Goal: Information Seeking & Learning: Check status

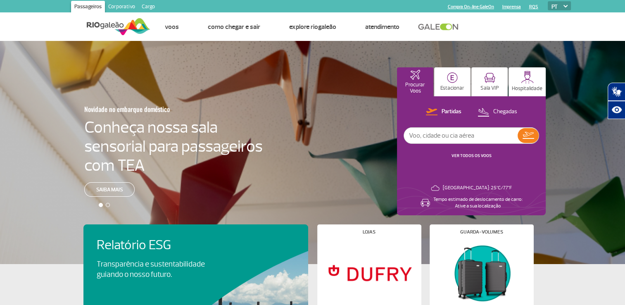
click at [438, 135] on input "text" at bounding box center [461, 136] width 114 height 16
click at [438, 134] on input "text" at bounding box center [461, 136] width 114 height 16
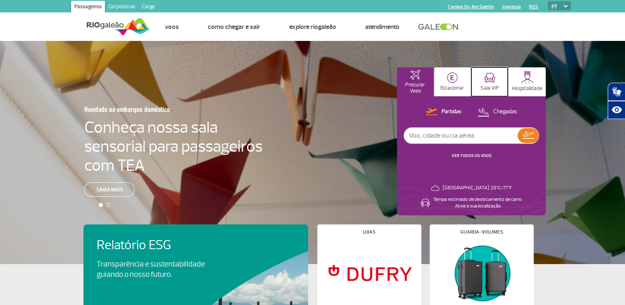
click at [488, 83] on button "Sala VIP" at bounding box center [489, 81] width 36 height 29
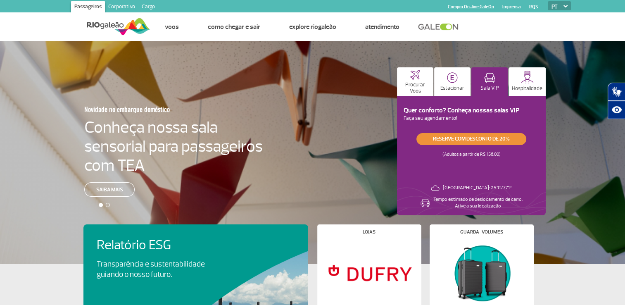
click at [432, 144] on link "Reserve com desconto de 20%" at bounding box center [471, 139] width 110 height 12
click at [408, 84] on p "Procurar Voos" at bounding box center [415, 88] width 28 height 12
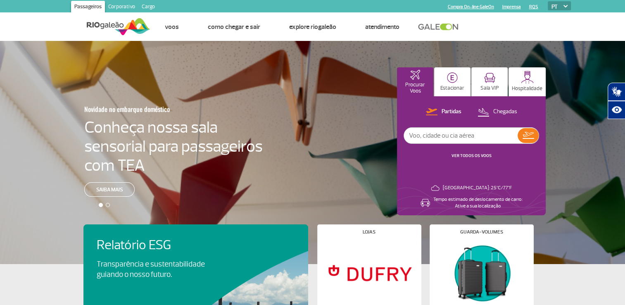
click at [413, 143] on input "text" at bounding box center [461, 136] width 114 height 16
click at [465, 156] on link "VER TODOS OS VOOS" at bounding box center [471, 155] width 40 height 5
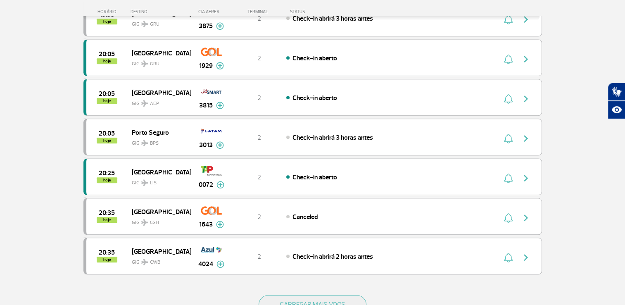
scroll to position [702, 0]
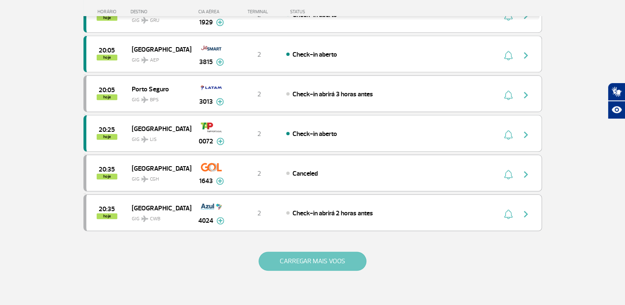
click at [294, 252] on button "CARREGAR MAIS VOOS" at bounding box center [312, 260] width 108 height 19
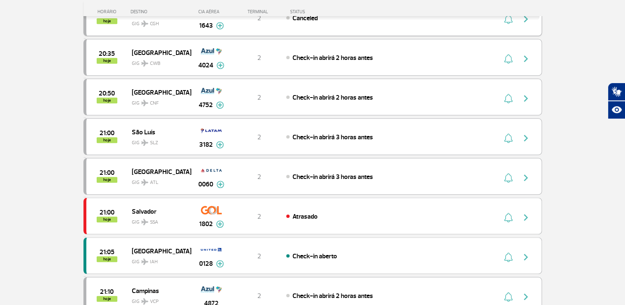
scroll to position [867, 0]
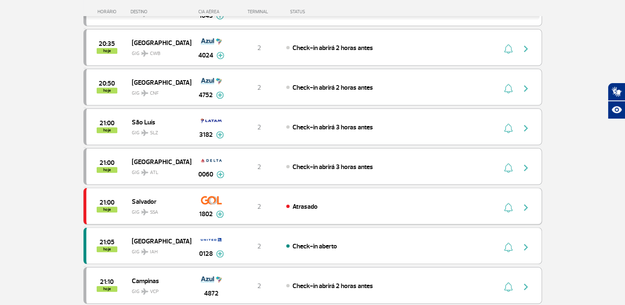
click at [524, 202] on img "button" at bounding box center [526, 207] width 10 height 10
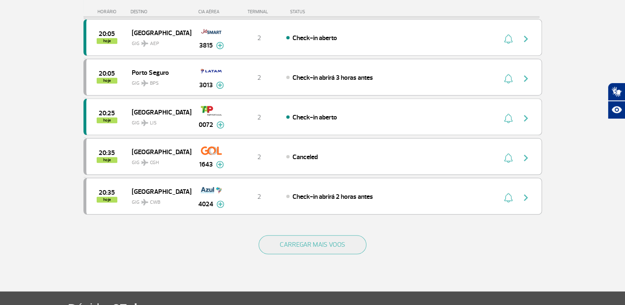
scroll to position [807, 0]
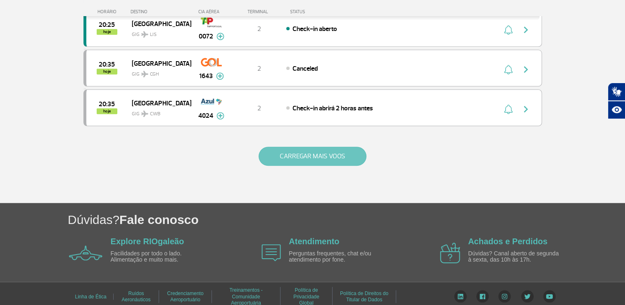
click at [356, 153] on button "CARREGAR MAIS VOOS" at bounding box center [312, 156] width 108 height 19
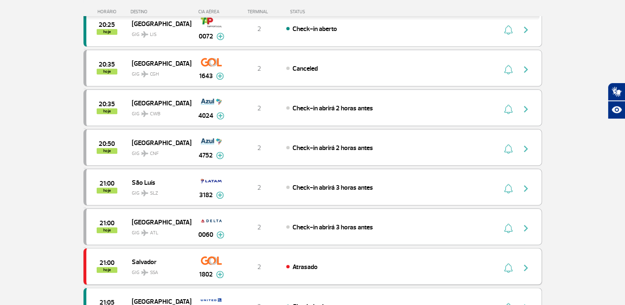
click at [511, 263] on img "button" at bounding box center [508, 268] width 9 height 10
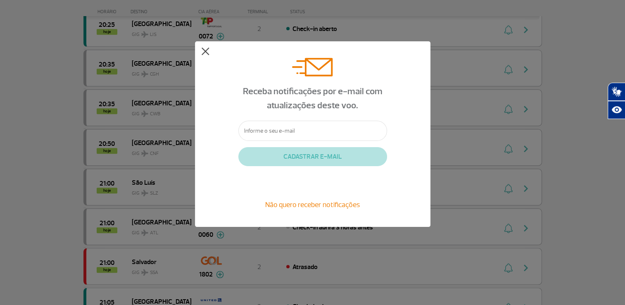
drag, startPoint x: 205, startPoint y: 53, endPoint x: 220, endPoint y: 70, distance: 22.8
click at [205, 54] on button at bounding box center [205, 51] width 8 height 8
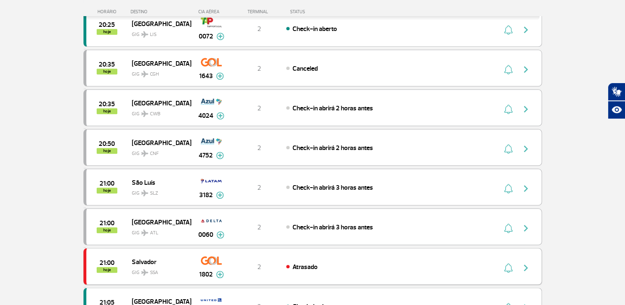
click at [528, 263] on img "button" at bounding box center [526, 268] width 10 height 10
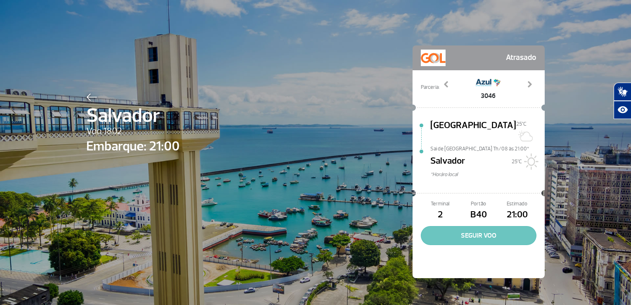
click at [488, 229] on button "SEGUIR VOO" at bounding box center [479, 235] width 116 height 19
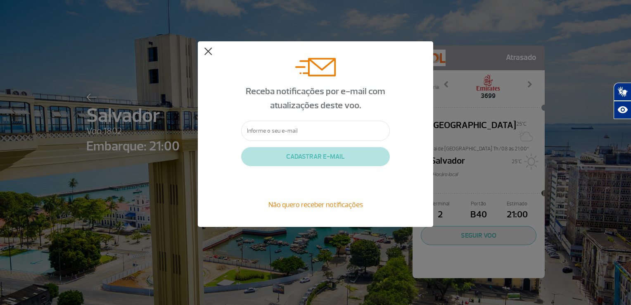
click at [208, 54] on button at bounding box center [208, 51] width 8 height 8
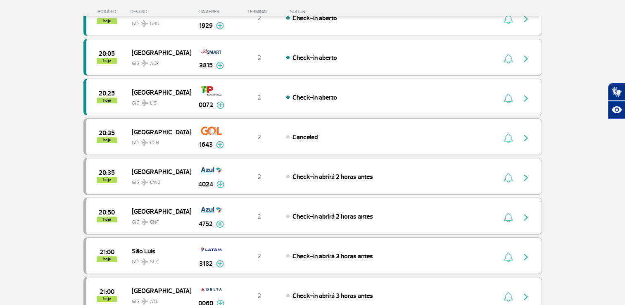
scroll to position [702, 0]
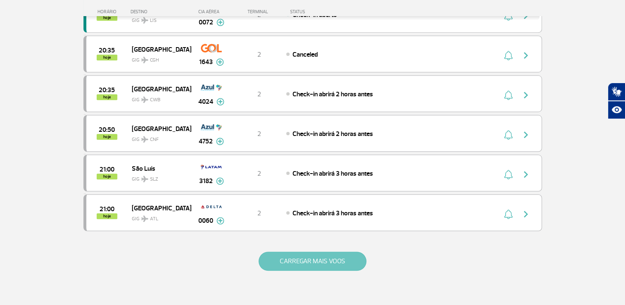
click at [333, 251] on button "CARREGAR MAIS VOOS" at bounding box center [312, 260] width 108 height 19
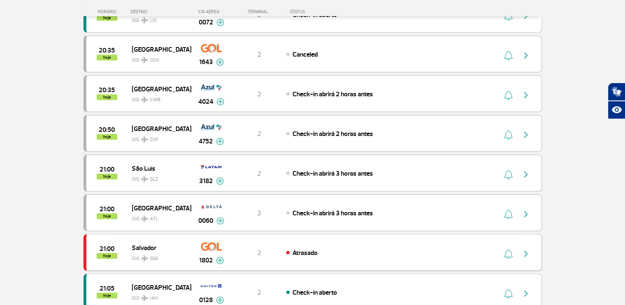
click at [526, 249] on img "button" at bounding box center [526, 254] width 10 height 10
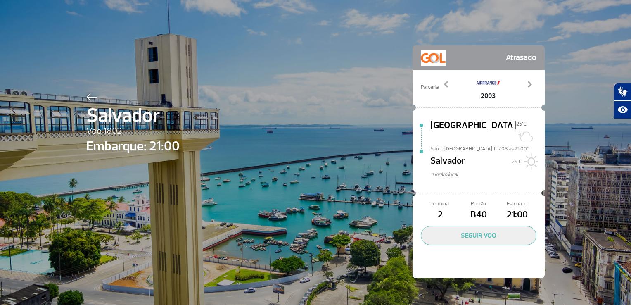
click at [517, 57] on span "Atrasado" at bounding box center [521, 58] width 31 height 17
